Goal: Check status: Check status

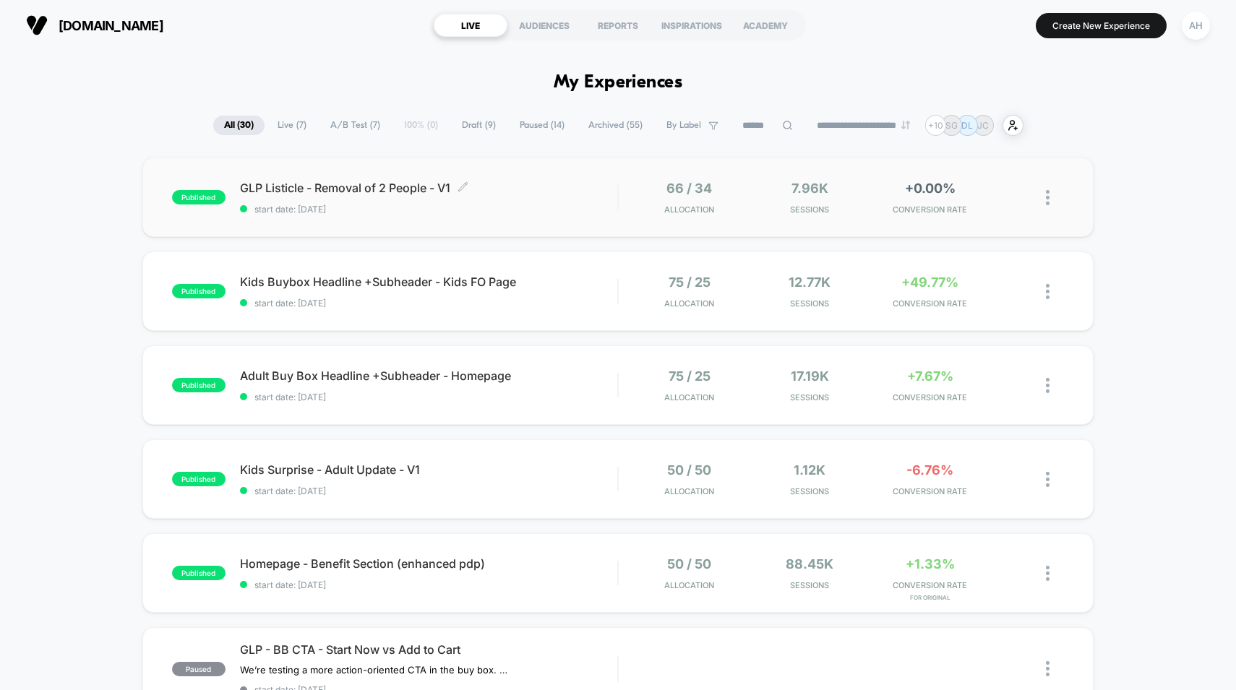
click at [557, 192] on span "GLP Listicle - Removal of 2 People - V1 Click to edit experience details" at bounding box center [429, 188] width 378 height 14
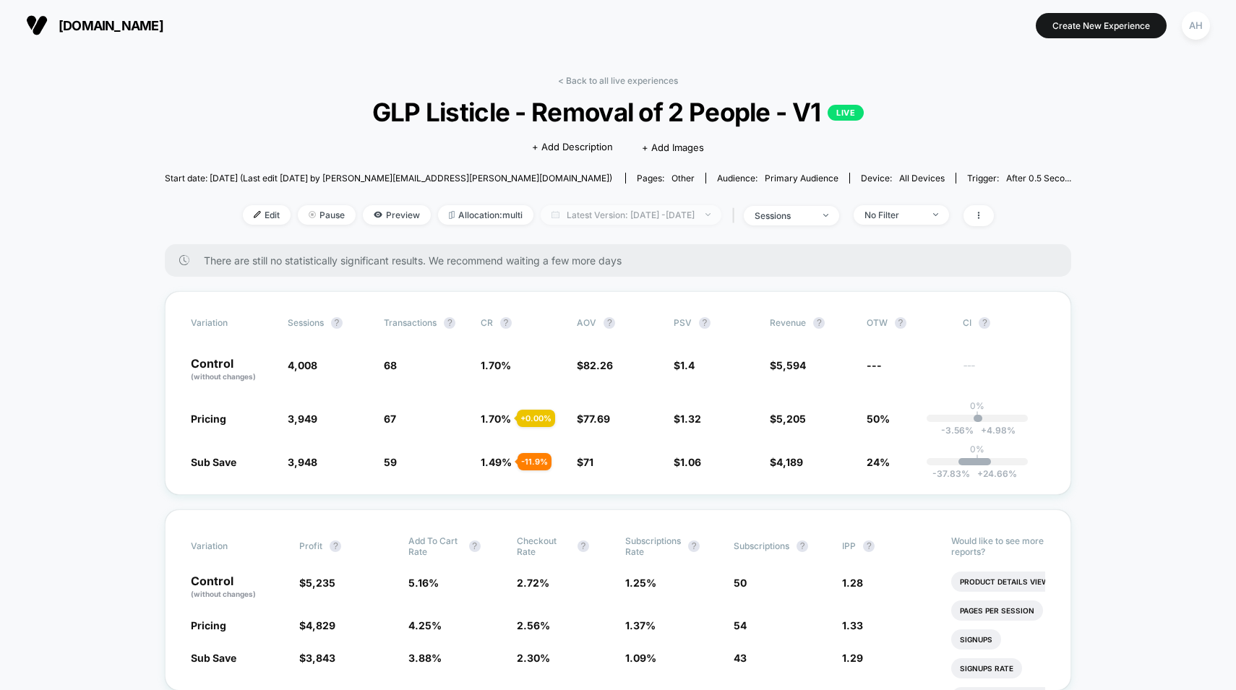
click at [623, 212] on span "Latest Version: [DATE] - [DATE]" at bounding box center [631, 215] width 181 height 20
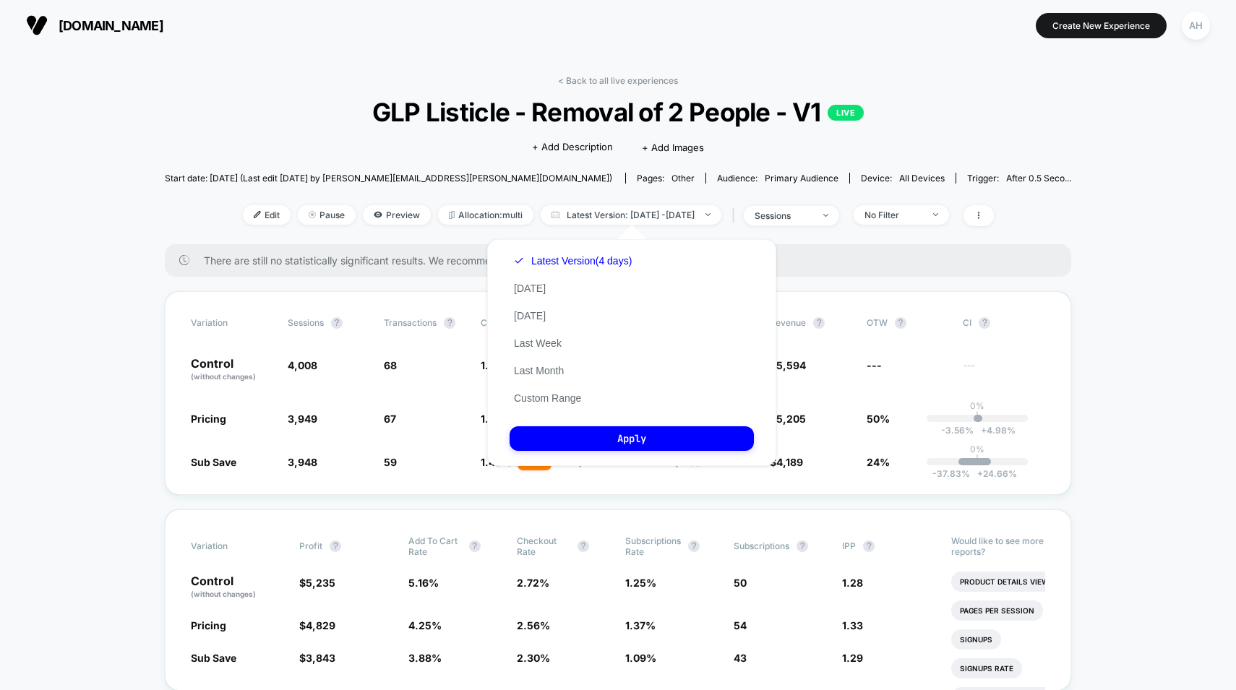
click at [546, 409] on div "Latest Version (4 days) [DATE] [DATE] Last Week Last Month Custom Range" at bounding box center [573, 329] width 127 height 165
click at [548, 405] on div "Latest Version (4 days) [DATE] [DATE] Last Week Last Month Custom Range" at bounding box center [573, 329] width 127 height 165
click at [554, 398] on button "Custom Range" at bounding box center [548, 398] width 76 height 13
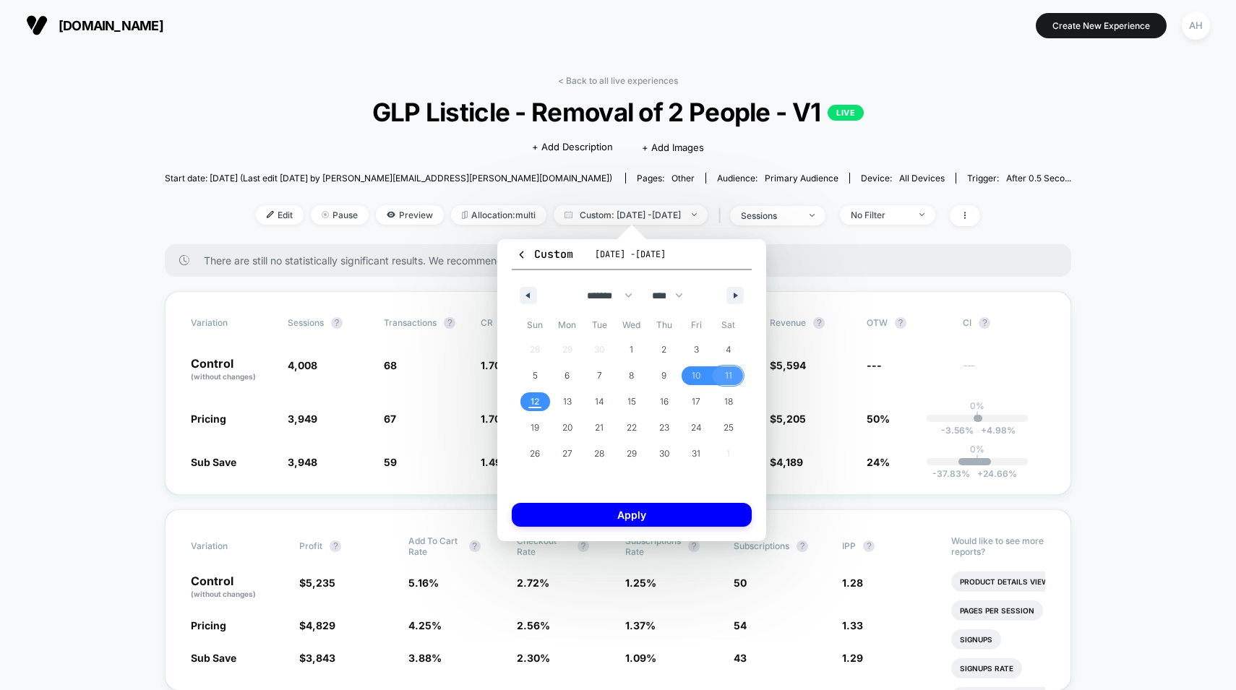
click at [724, 376] on span "11" at bounding box center [728, 376] width 33 height 19
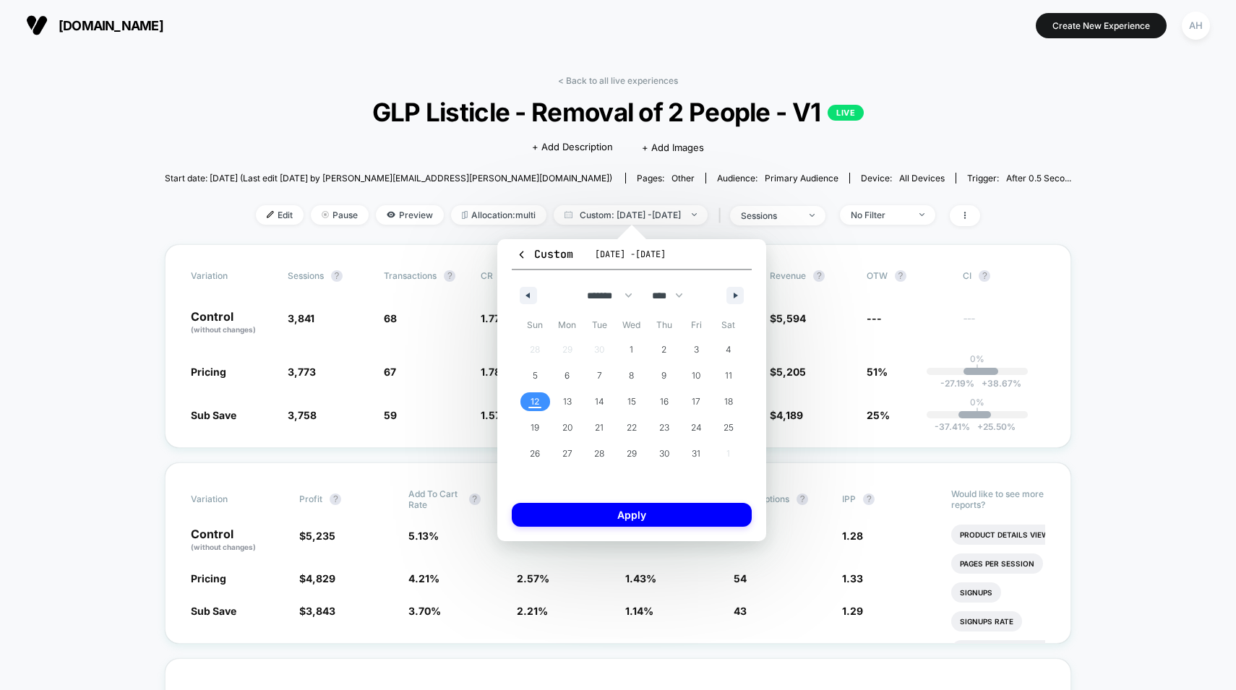
click at [526, 401] on span "12" at bounding box center [535, 402] width 33 height 19
click at [620, 512] on button "Apply" at bounding box center [632, 515] width 240 height 24
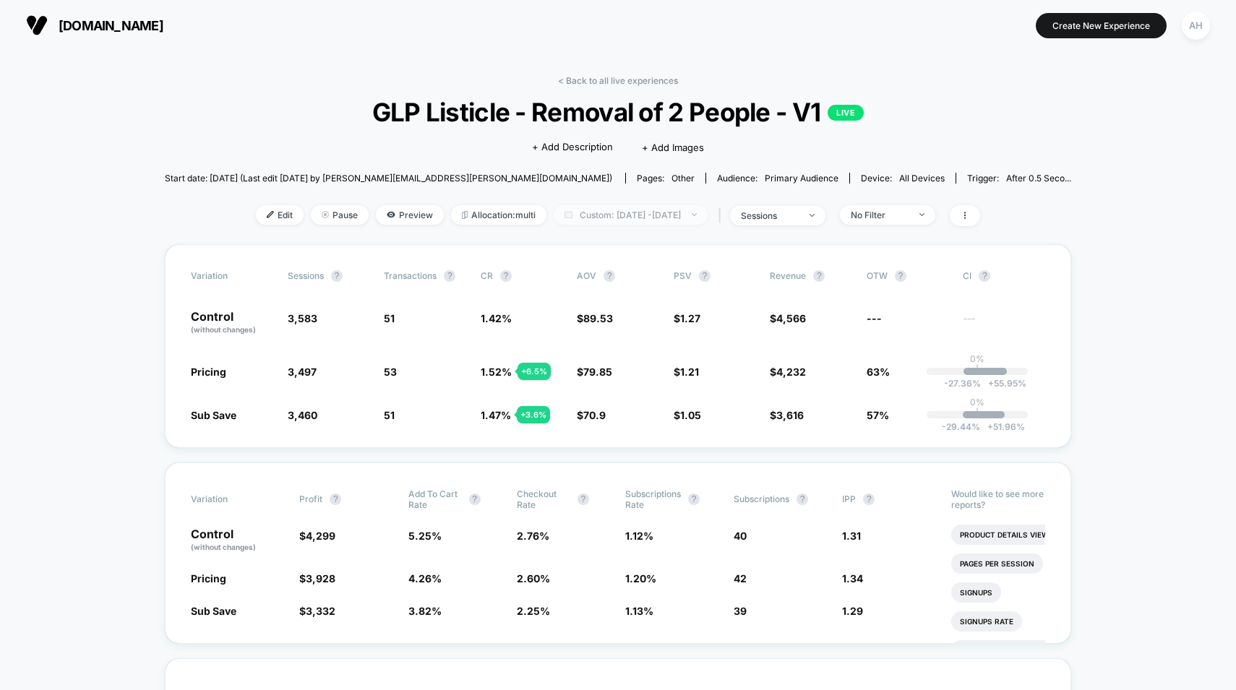
click at [634, 212] on span "Custom: [DATE] - [DATE]" at bounding box center [631, 215] width 154 height 20
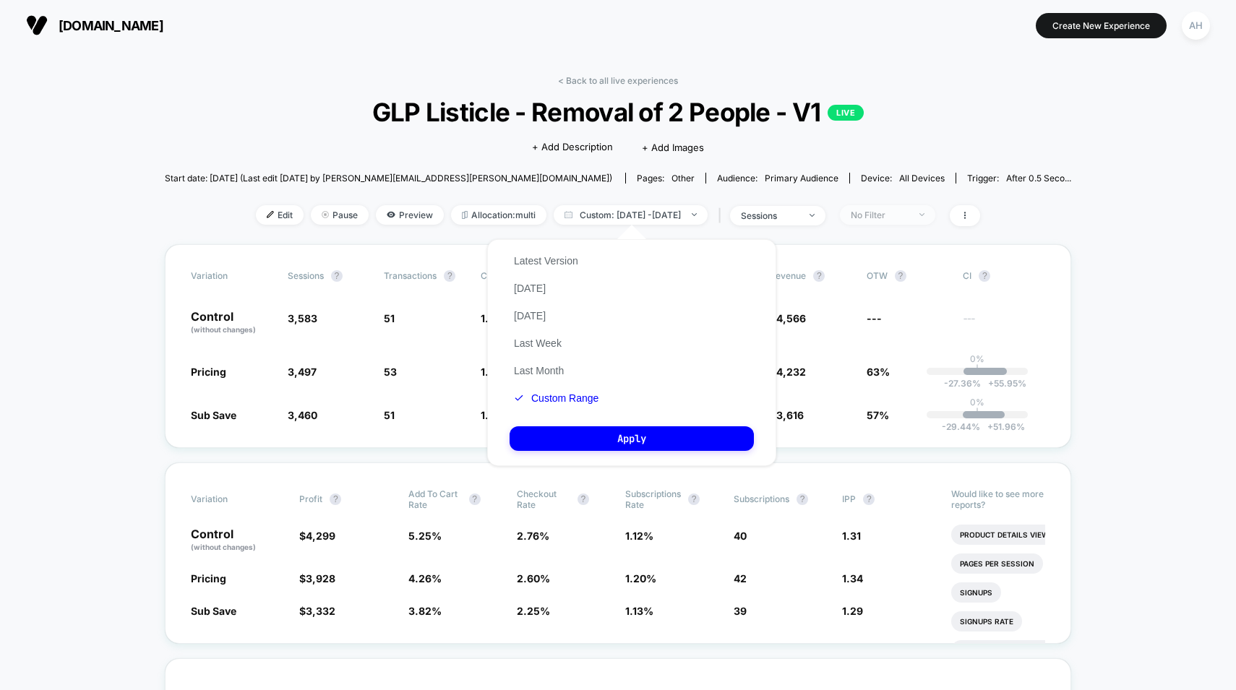
click at [909, 210] on div "No Filter" at bounding box center [880, 215] width 58 height 11
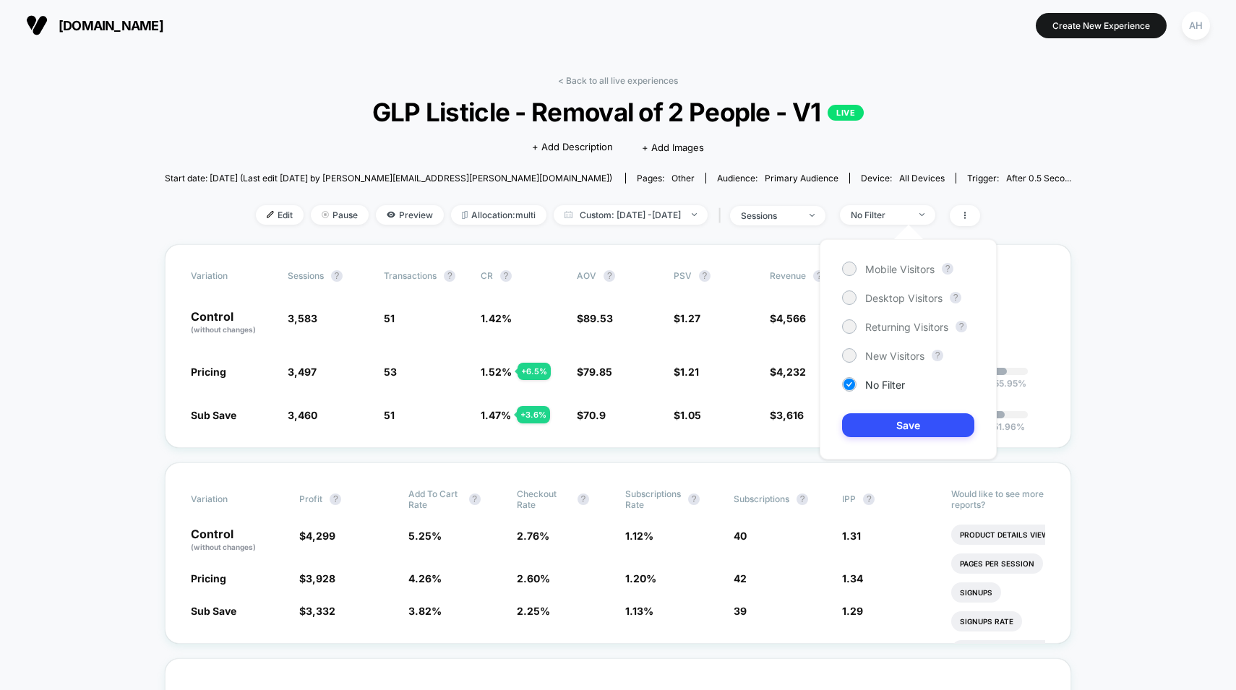
click at [869, 364] on div "Mobile Visitors ? Desktop Visitors ? Returning Visitors ? New Visitors ? No Fil…" at bounding box center [908, 349] width 177 height 221
click at [877, 357] on span "New Visitors" at bounding box center [894, 356] width 59 height 12
click at [882, 432] on button "Save" at bounding box center [908, 426] width 132 height 24
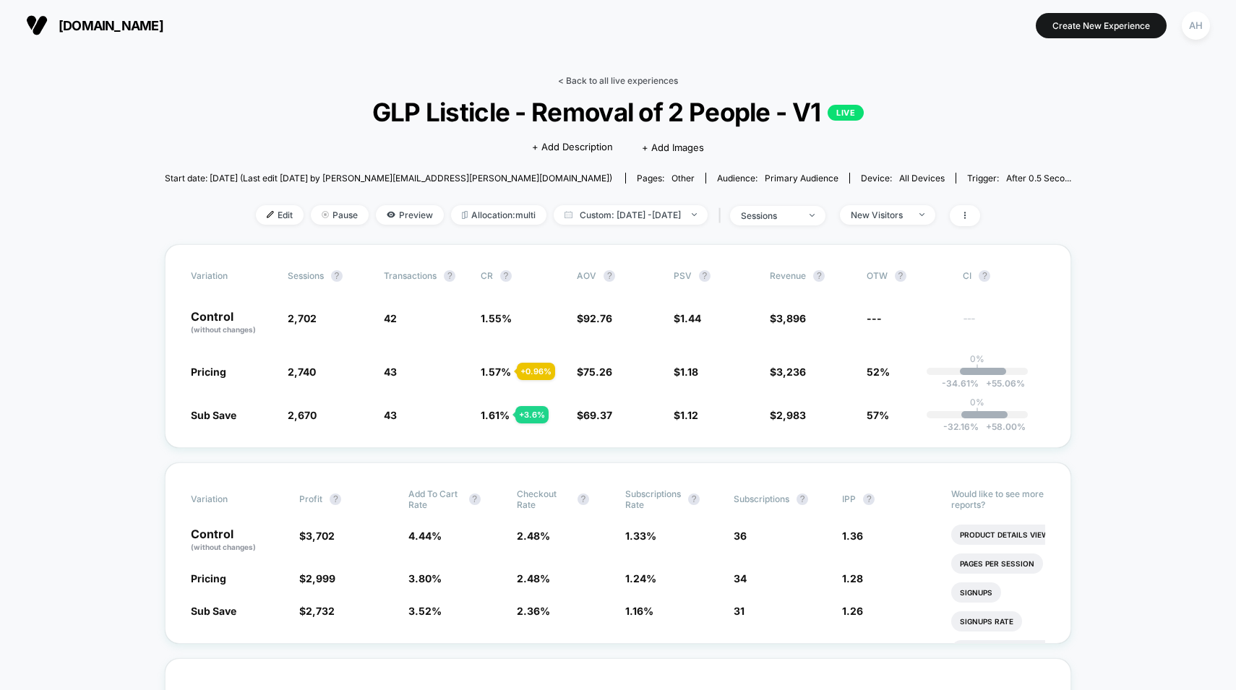
click at [613, 80] on link "< Back to all live experiences" at bounding box center [618, 80] width 120 height 11
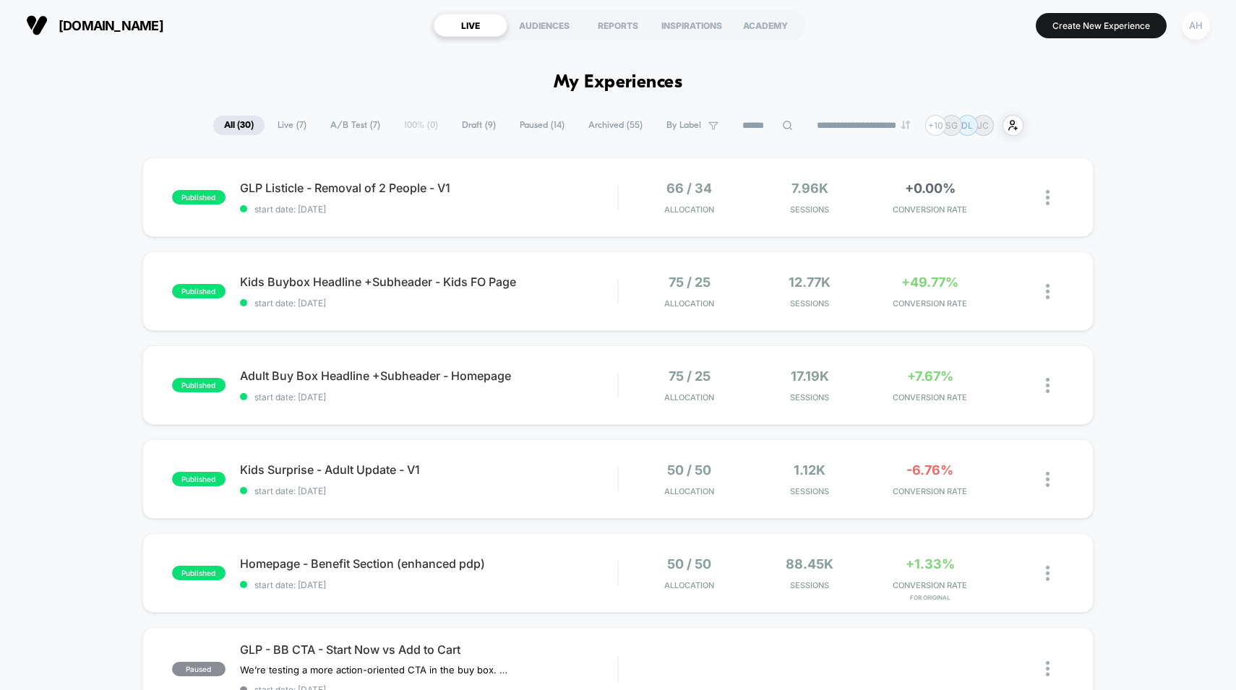
click at [1204, 29] on div "AH" at bounding box center [1196, 26] width 28 height 28
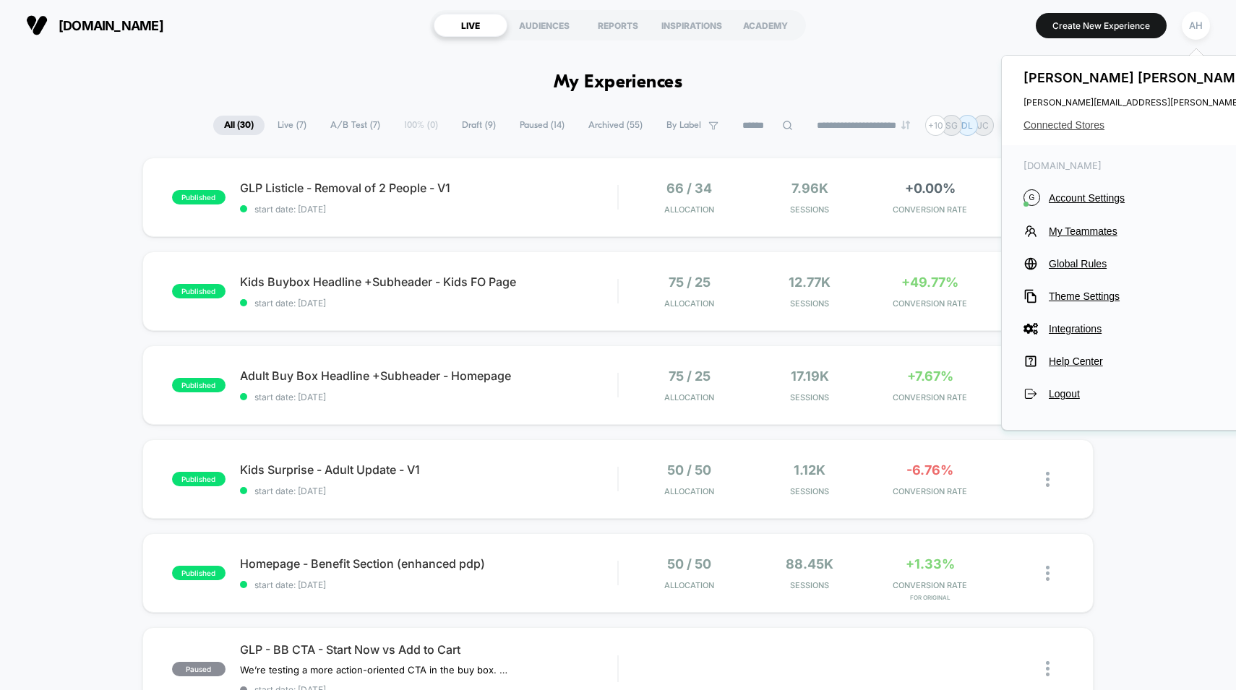
click at [1086, 126] on span "Connected Stores" at bounding box center [1167, 125] width 287 height 12
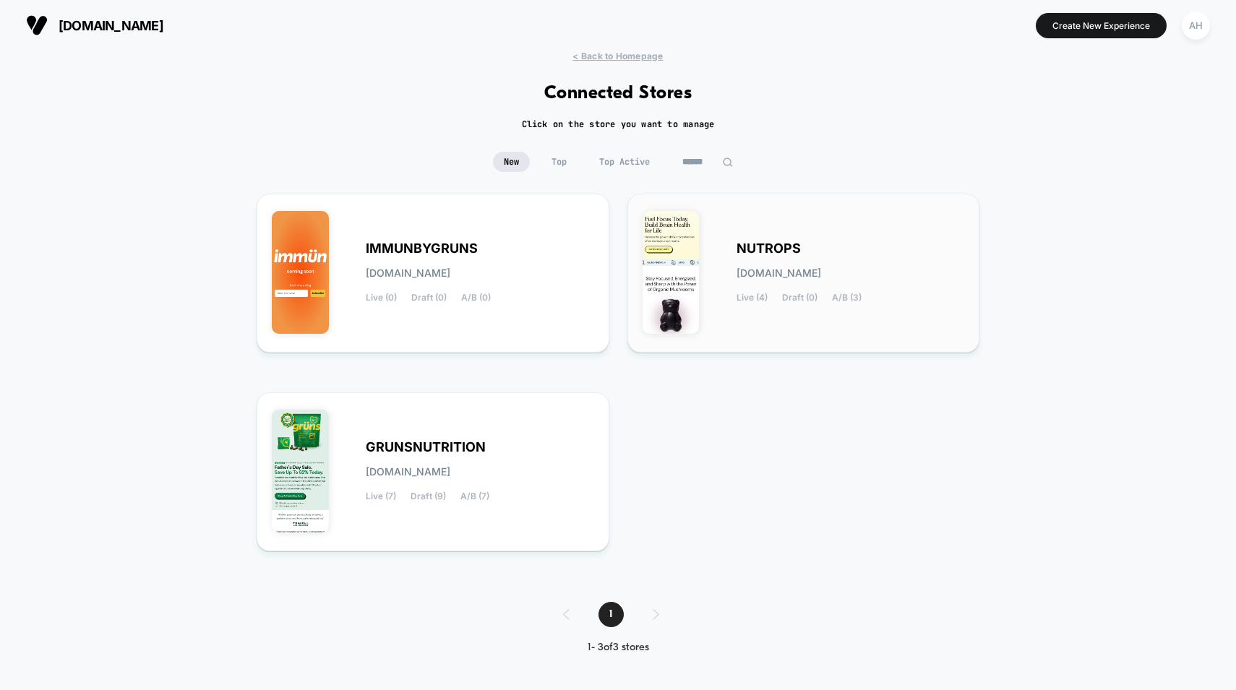
click at [855, 288] on div "NUTROPS [DOMAIN_NAME] Live (4) Draft (0) A/B (3)" at bounding box center [851, 273] width 228 height 59
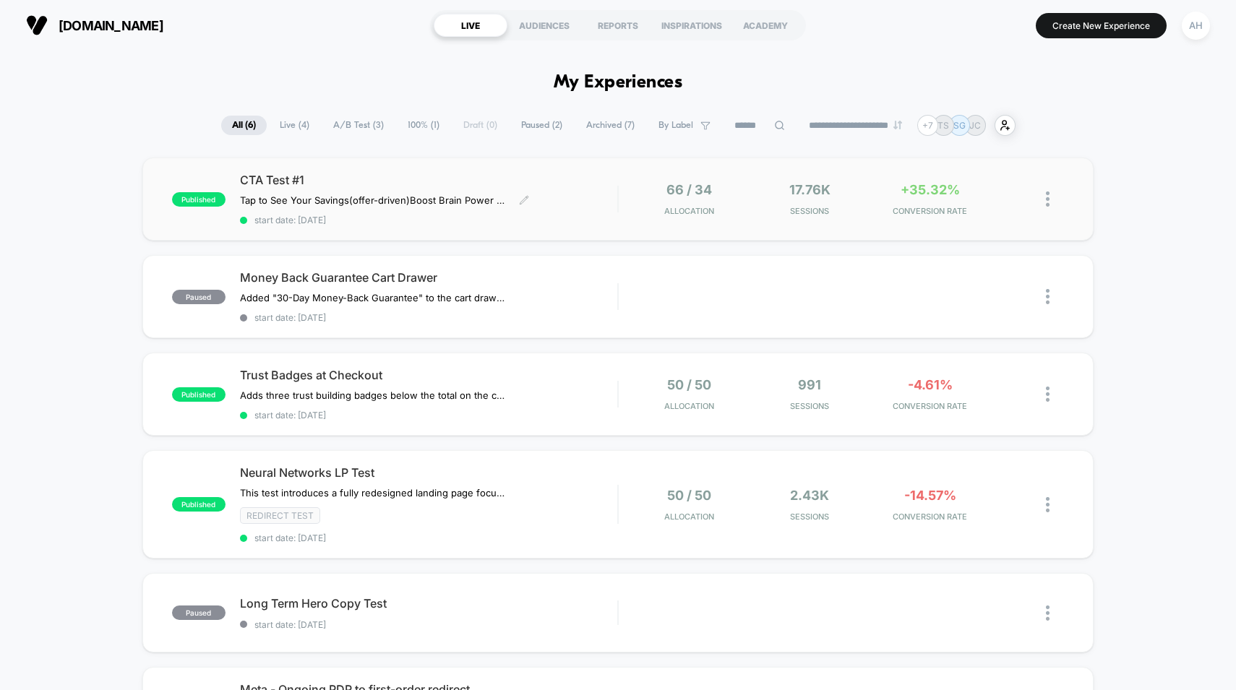
click at [577, 207] on div "CTA Test #1 Tap to See Your Savings (offer-driven) Boost Brain Power Without th…" at bounding box center [429, 199] width 378 height 53
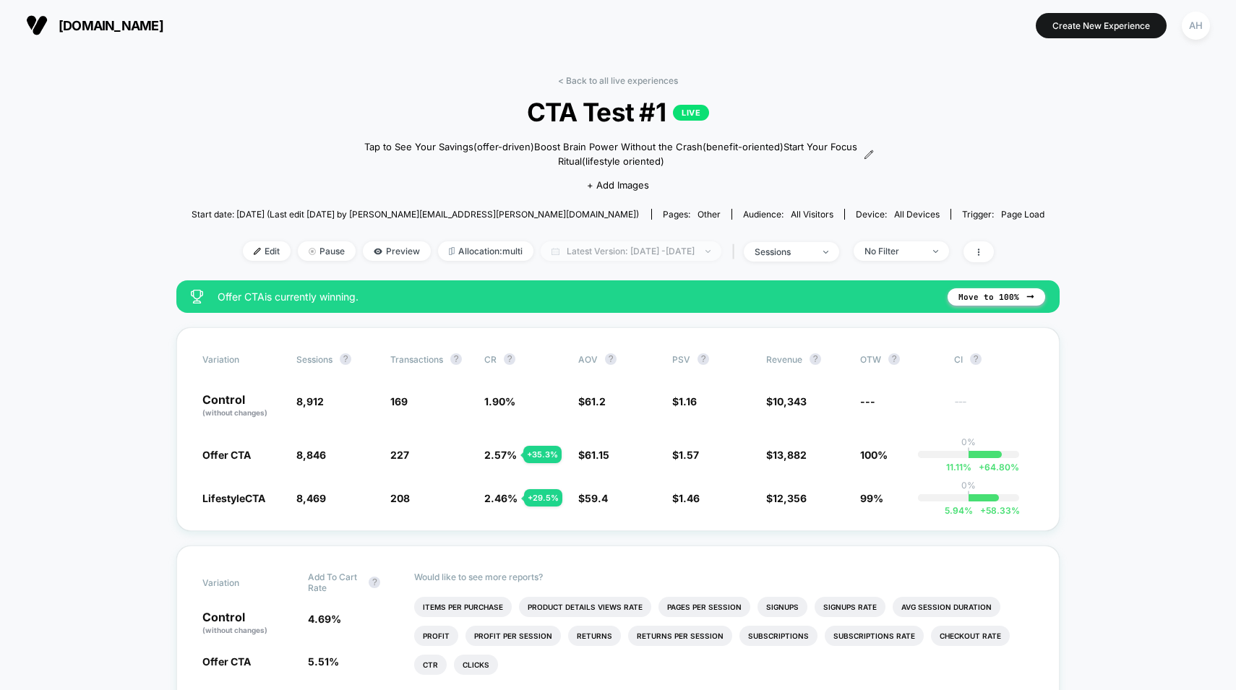
click at [686, 249] on span "Latest Version: [DATE] - [DATE]" at bounding box center [631, 251] width 181 height 20
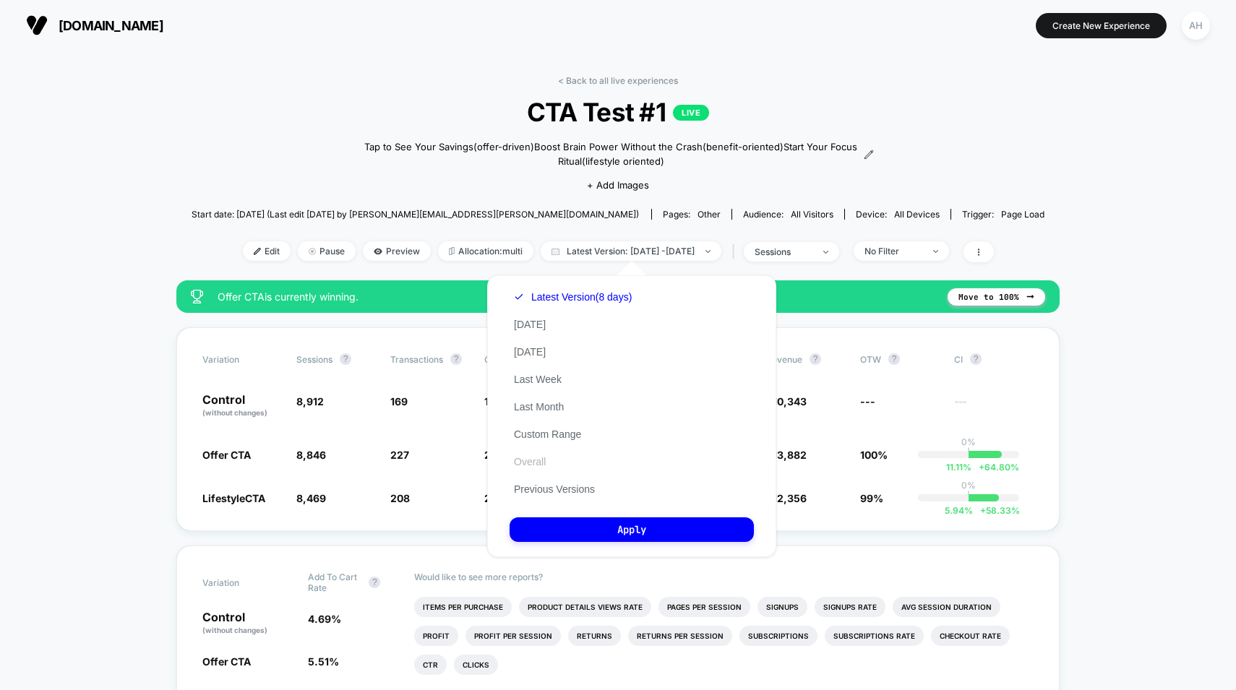
click at [527, 459] on button "Overall" at bounding box center [530, 461] width 40 height 13
click at [589, 533] on button "Apply" at bounding box center [632, 530] width 244 height 25
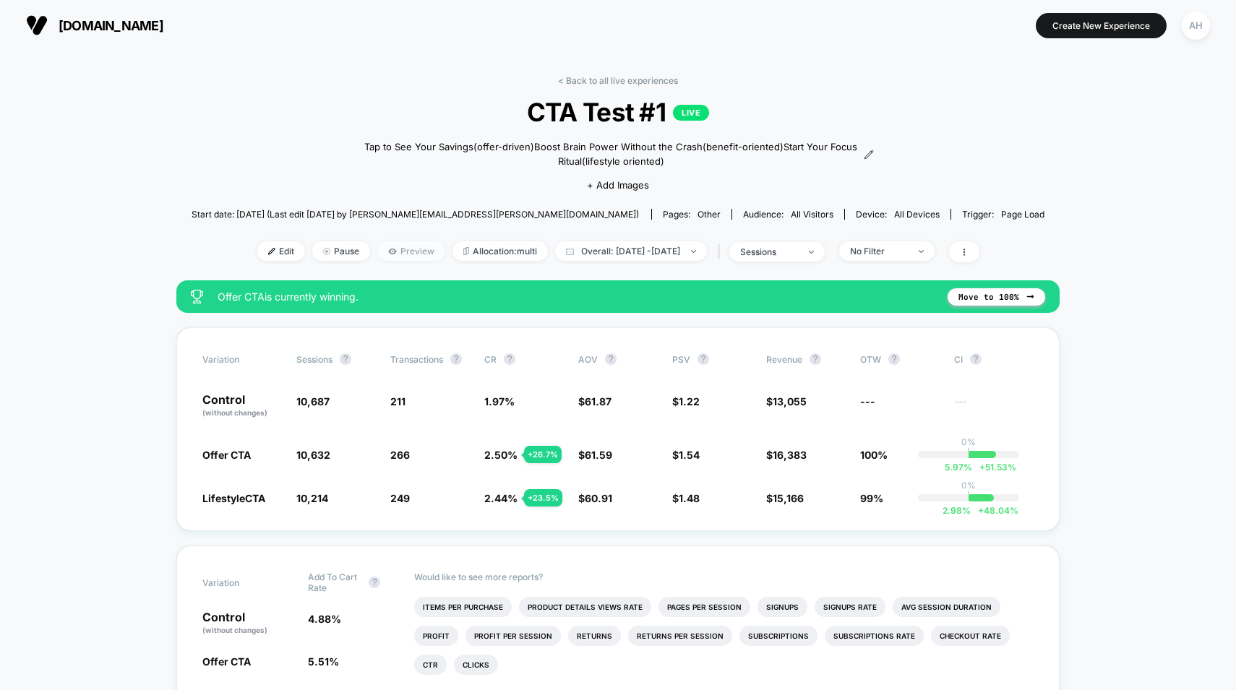
click at [388, 252] on icon at bounding box center [392, 251] width 9 height 9
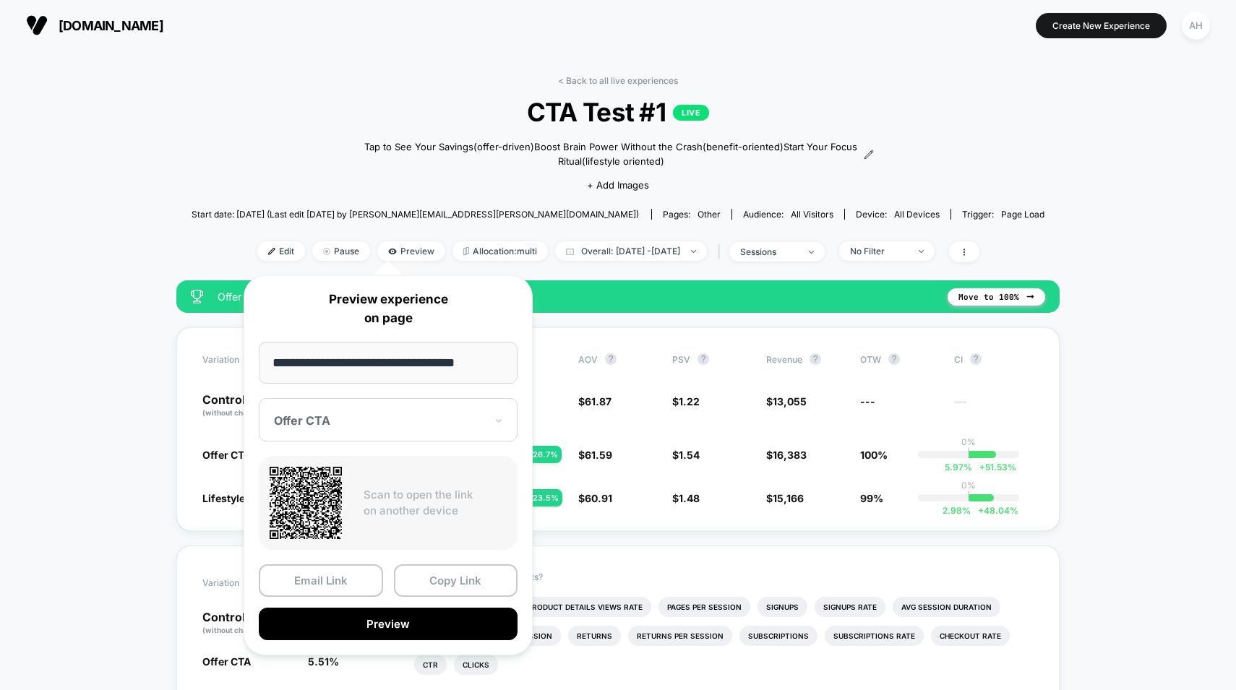
click at [451, 406] on div "Offer CTA" at bounding box center [388, 419] width 259 height 43
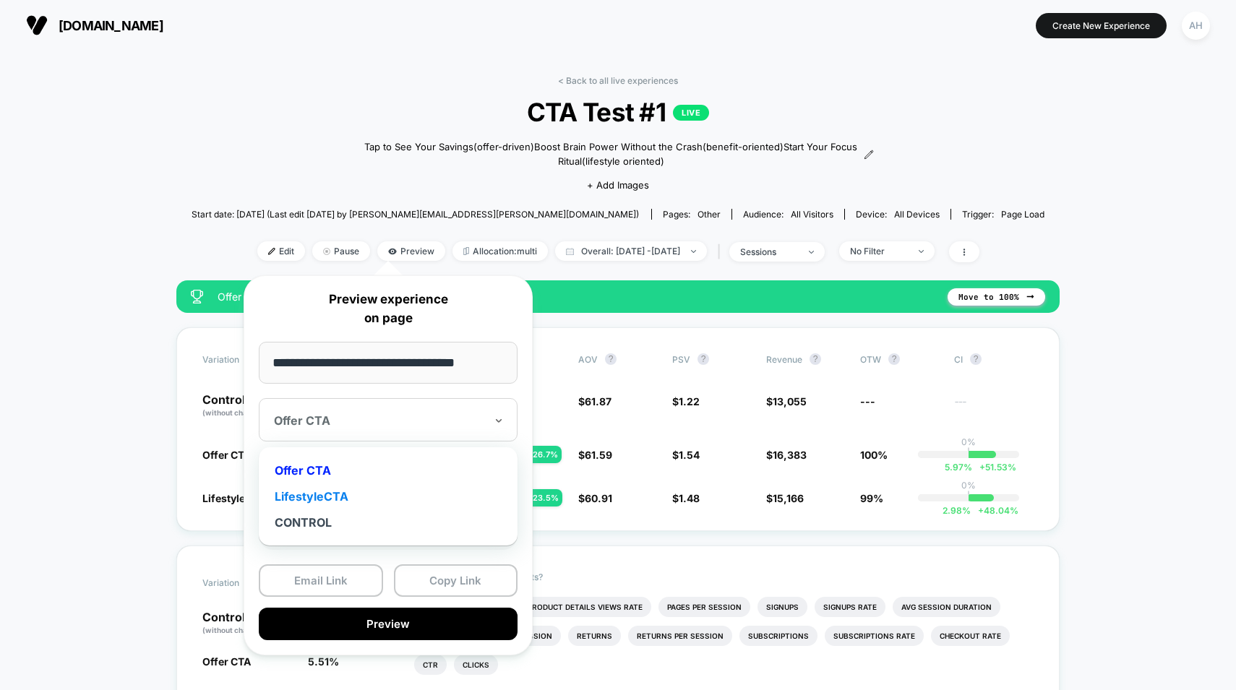
click at [305, 507] on div "LifestyleCTA" at bounding box center [388, 497] width 244 height 26
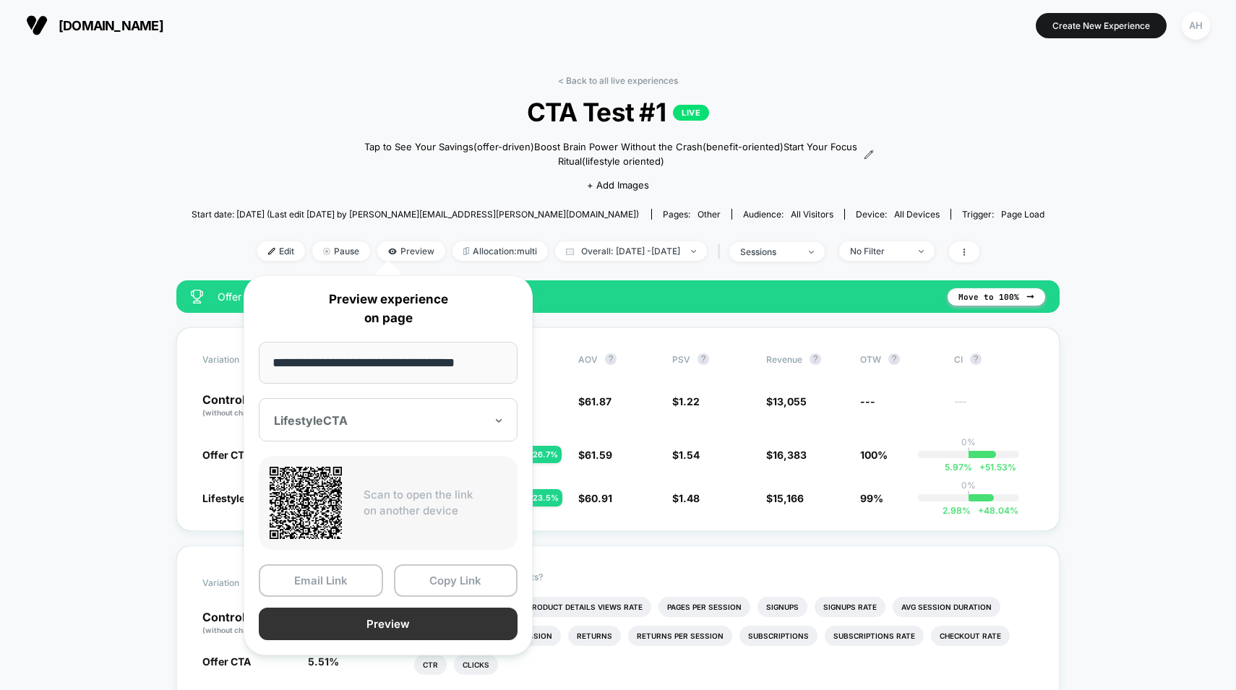
click at [340, 638] on button "Preview" at bounding box center [388, 624] width 259 height 33
